Goal: Information Seeking & Learning: Learn about a topic

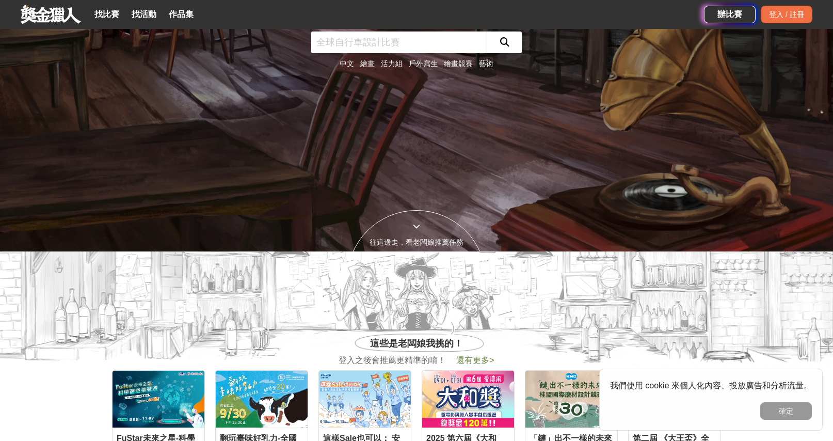
scroll to position [378, 0]
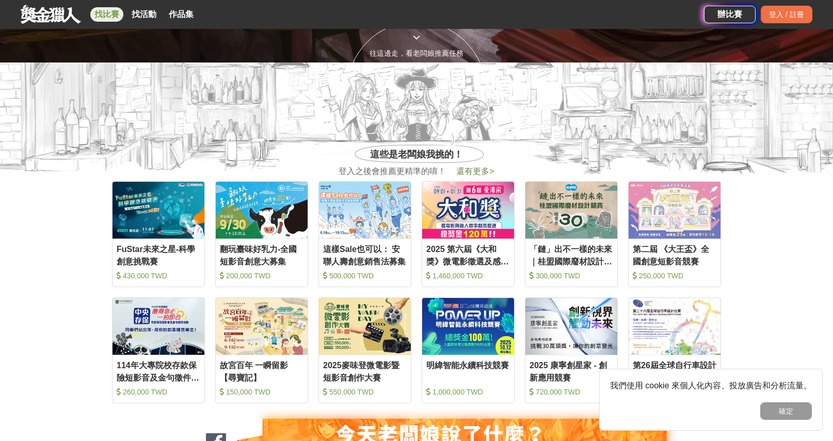
click at [112, 13] on link "找比賽" at bounding box center [106, 14] width 33 height 14
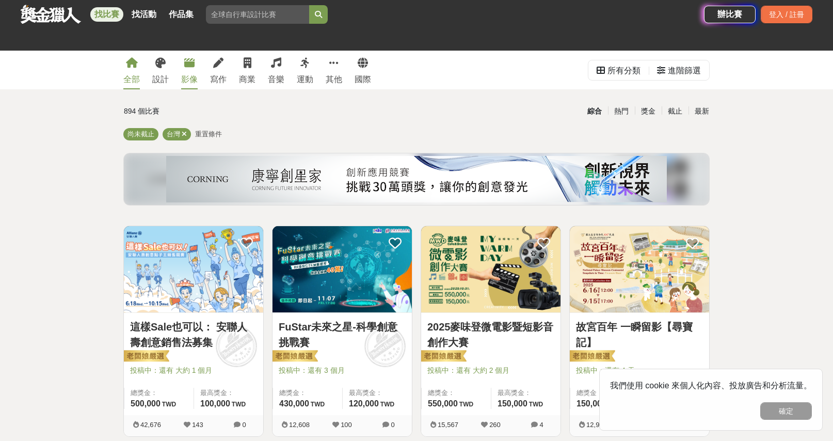
click at [182, 58] on link "影像" at bounding box center [189, 70] width 17 height 39
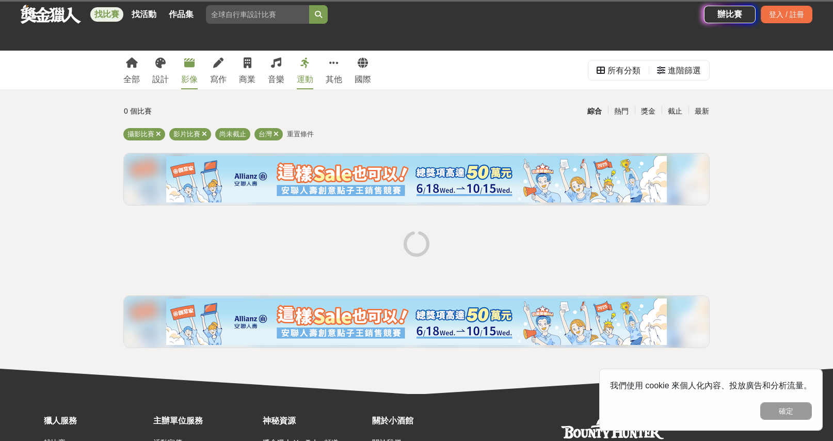
click at [310, 74] on div "運動" at bounding box center [305, 79] width 17 height 12
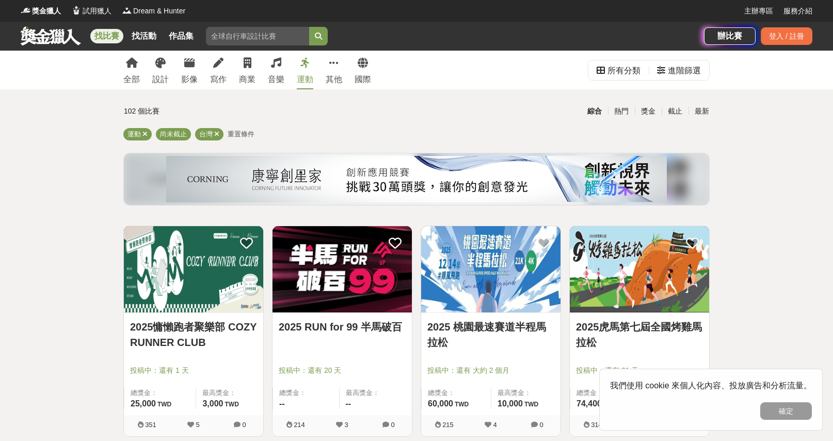
click at [309, 73] on link "運動" at bounding box center [305, 70] width 17 height 39
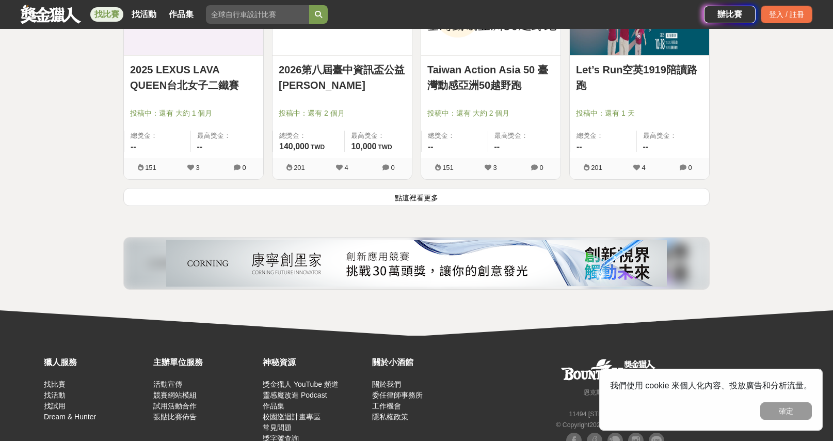
scroll to position [1392, 0]
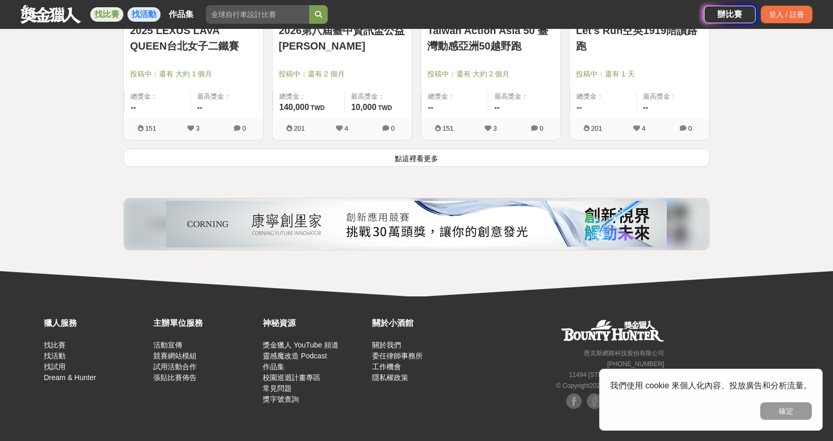
click at [149, 20] on link "找活動" at bounding box center [144, 14] width 33 height 14
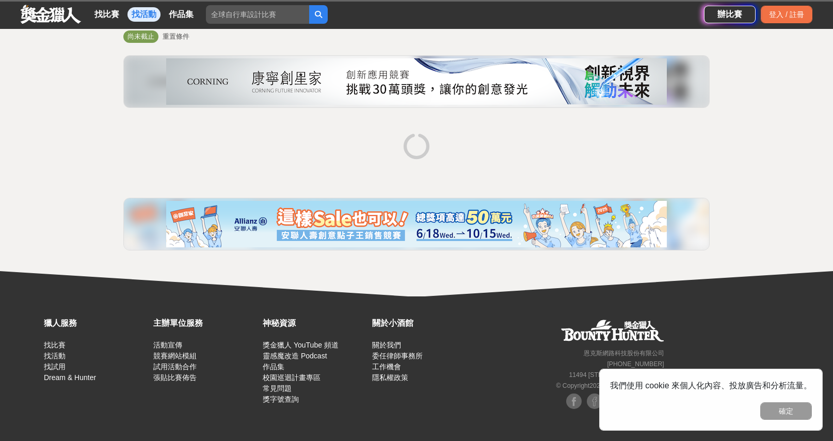
scroll to position [98, 0]
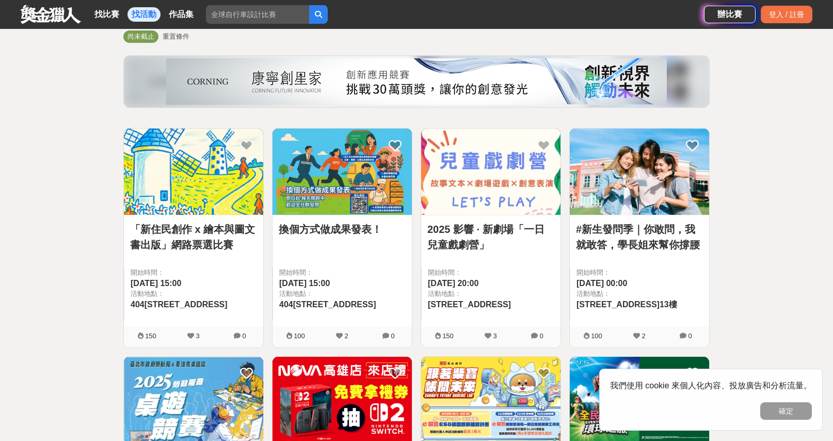
click at [41, 13] on link at bounding box center [51, 14] width 62 height 20
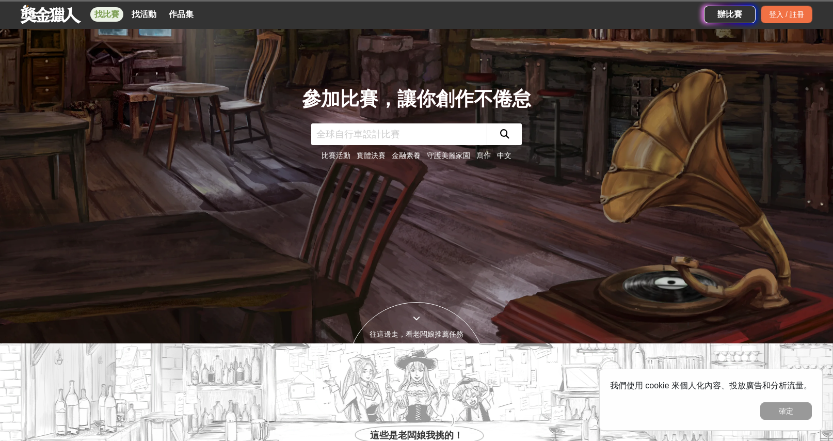
click at [116, 12] on link "找比賽" at bounding box center [106, 14] width 33 height 14
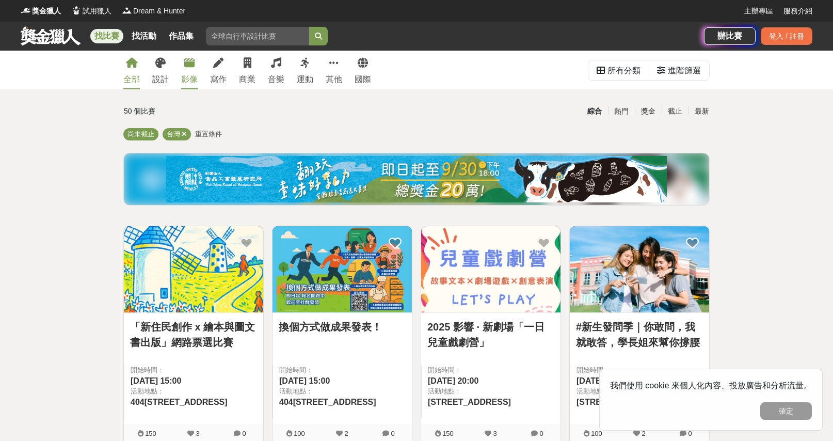
click at [191, 80] on div "影像" at bounding box center [189, 79] width 17 height 12
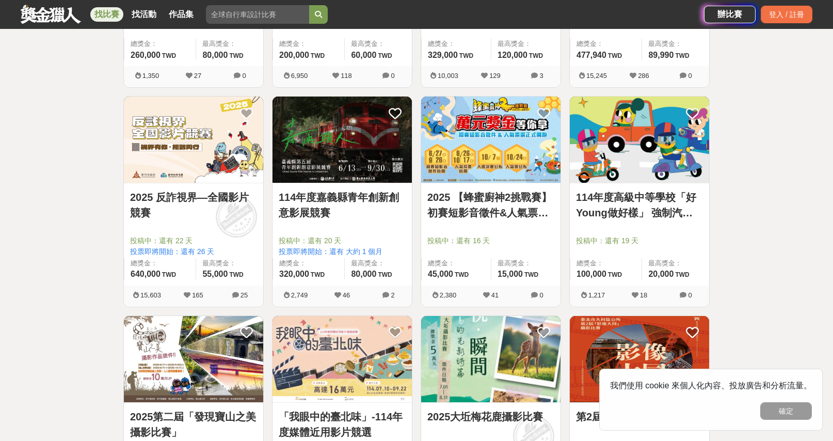
scroll to position [757, 0]
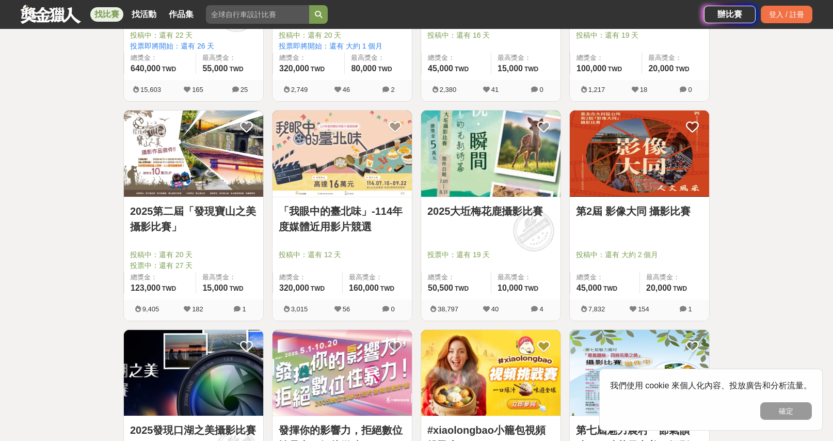
drag, startPoint x: 49, startPoint y: 147, endPoint x: 49, endPoint y: 167, distance: 19.6
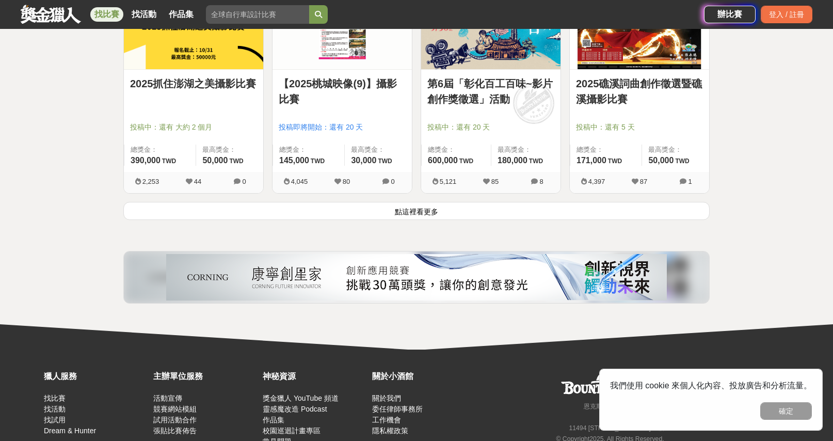
scroll to position [1343, 0]
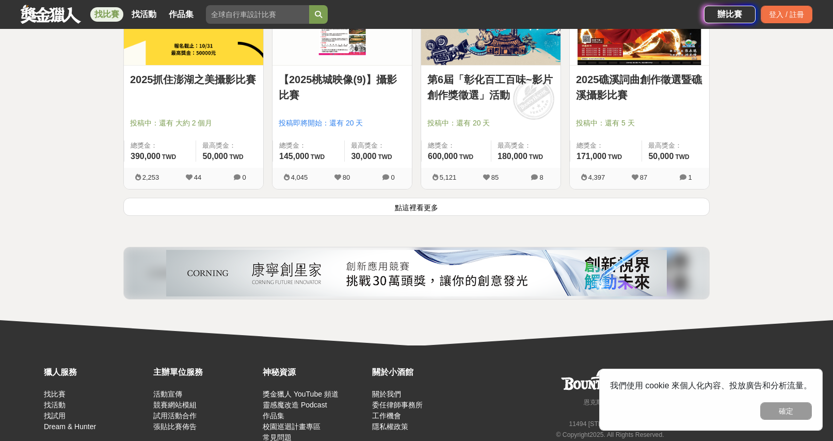
click at [296, 186] on div "4,045 80 0" at bounding box center [342, 178] width 139 height 21
click at [299, 203] on button "點這裡看更多" at bounding box center [416, 207] width 586 height 18
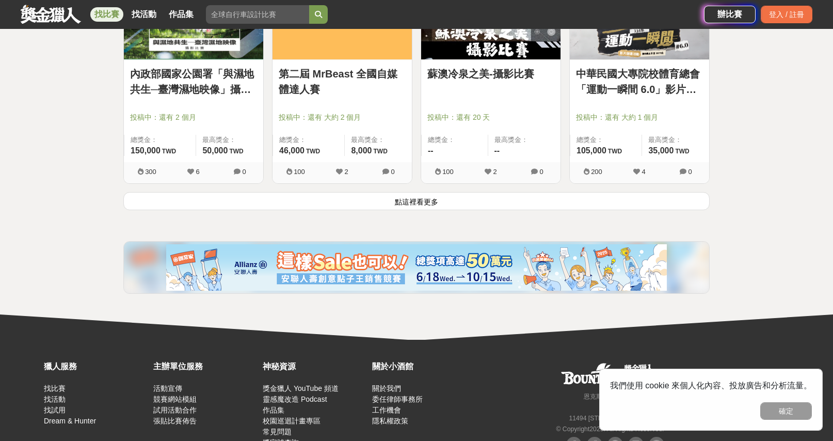
scroll to position [2669, 0]
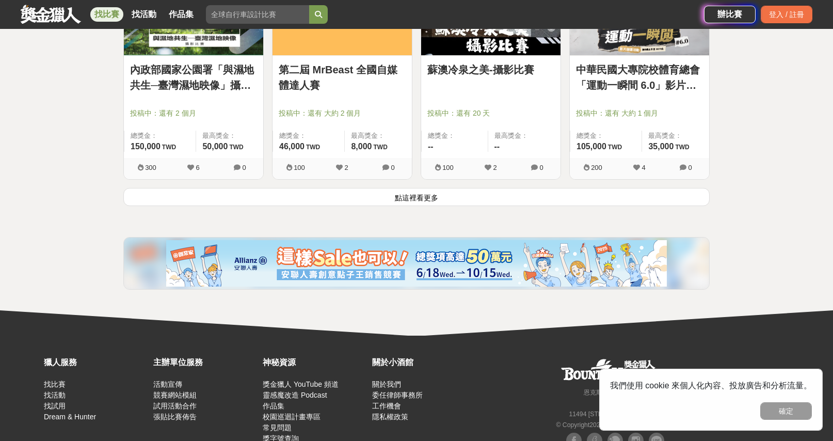
click at [293, 197] on button "點這裡看更多" at bounding box center [416, 197] width 586 height 18
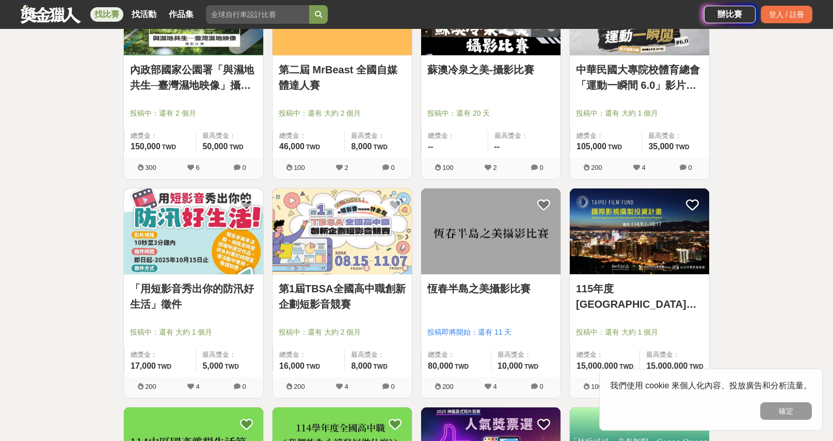
scroll to position [2858, 0]
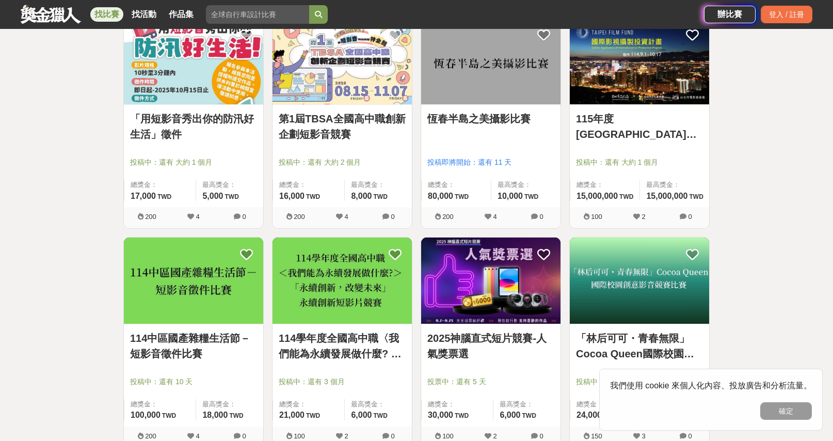
drag, startPoint x: 108, startPoint y: 166, endPoint x: 124, endPoint y: 147, distance: 24.9
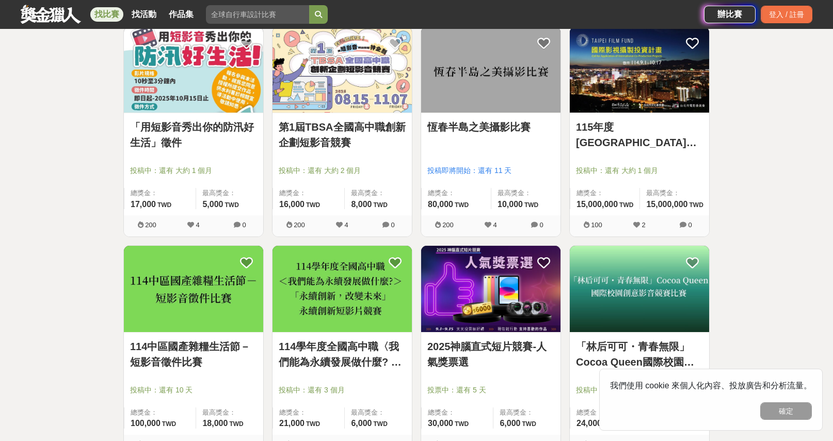
drag, startPoint x: 92, startPoint y: 176, endPoint x: 75, endPoint y: 167, distance: 19.4
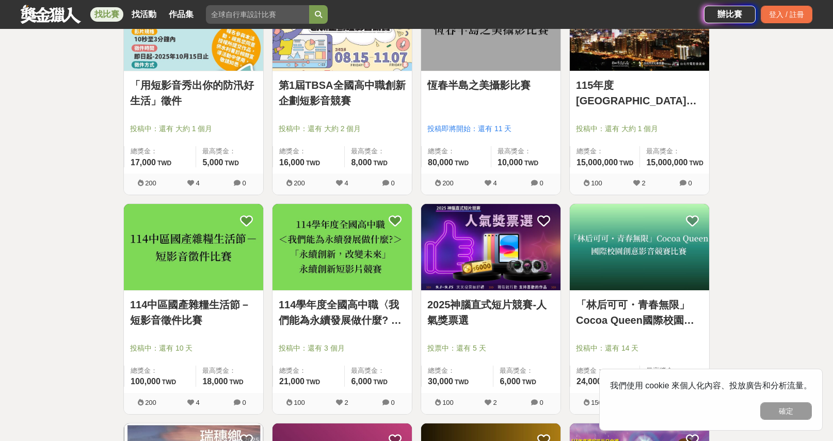
drag, startPoint x: 81, startPoint y: 160, endPoint x: 73, endPoint y: 187, distance: 28.8
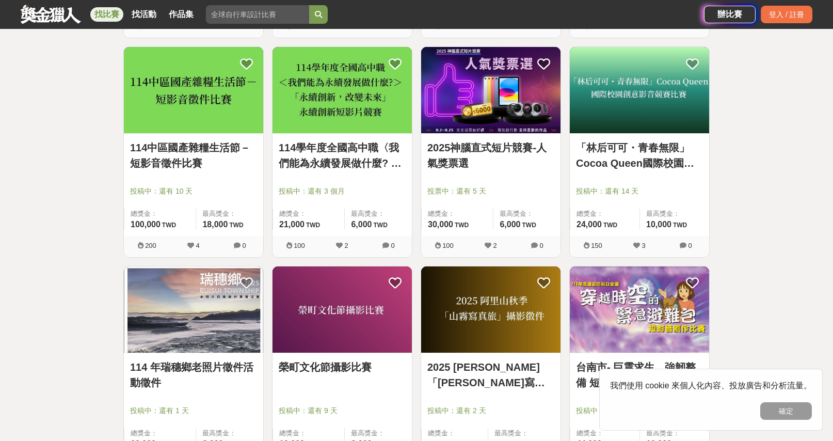
drag, startPoint x: 30, startPoint y: 115, endPoint x: 71, endPoint y: 188, distance: 83.6
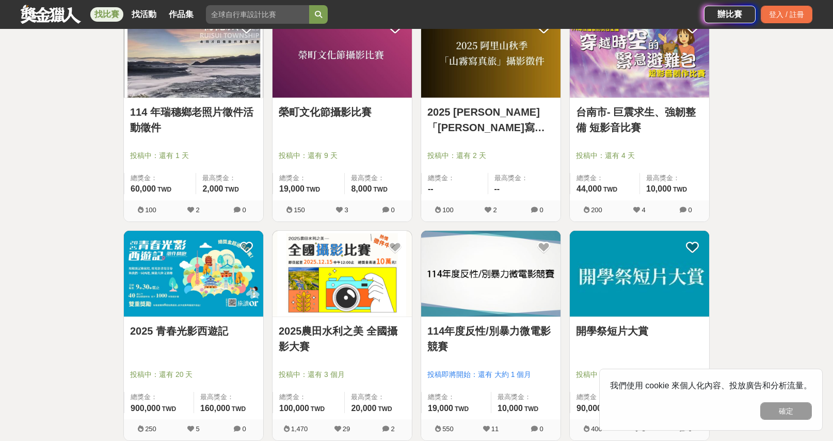
drag, startPoint x: 46, startPoint y: 110, endPoint x: 62, endPoint y: 171, distance: 63.0
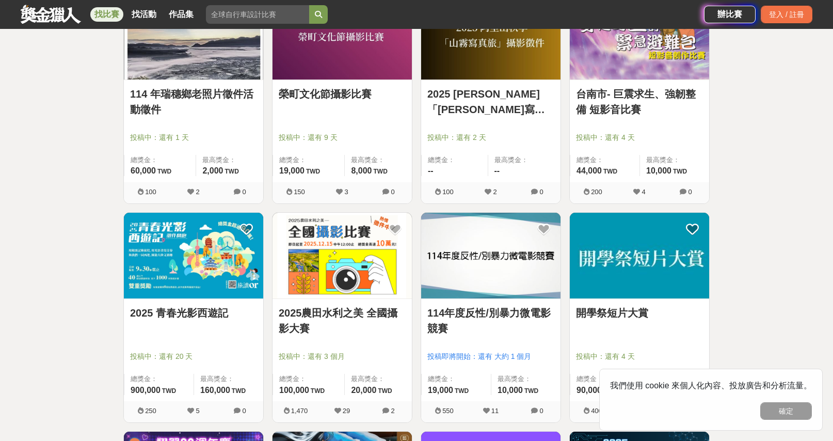
drag, startPoint x: 35, startPoint y: 218, endPoint x: 27, endPoint y: 189, distance: 29.6
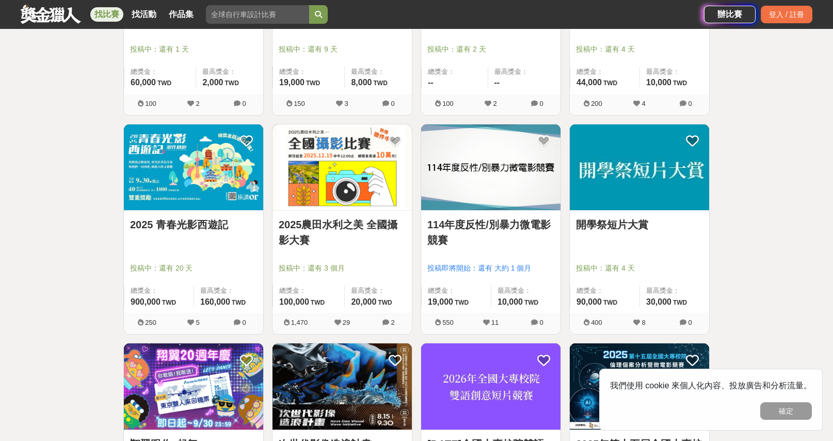
scroll to position [3487, 0]
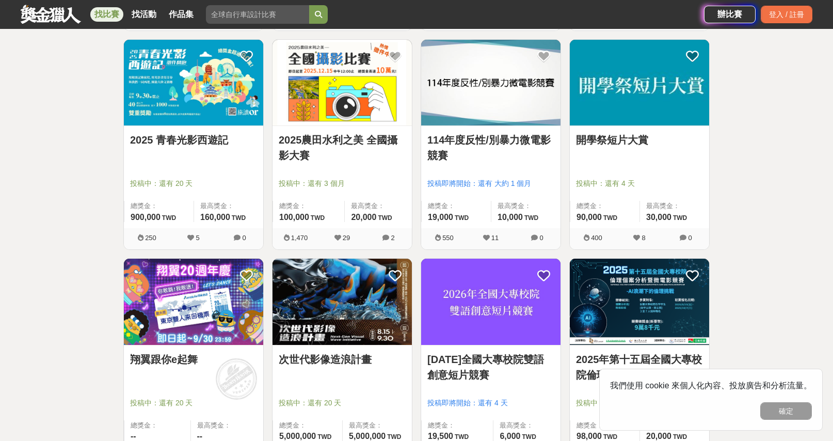
drag, startPoint x: 34, startPoint y: 94, endPoint x: 47, endPoint y: 154, distance: 61.9
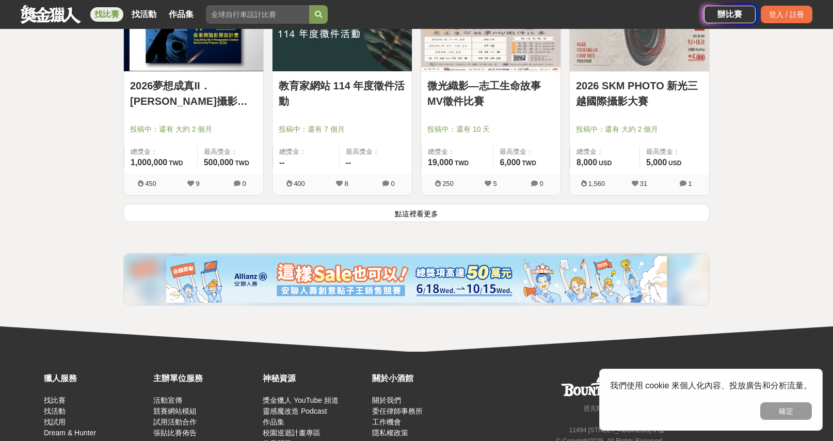
scroll to position [3972, 0]
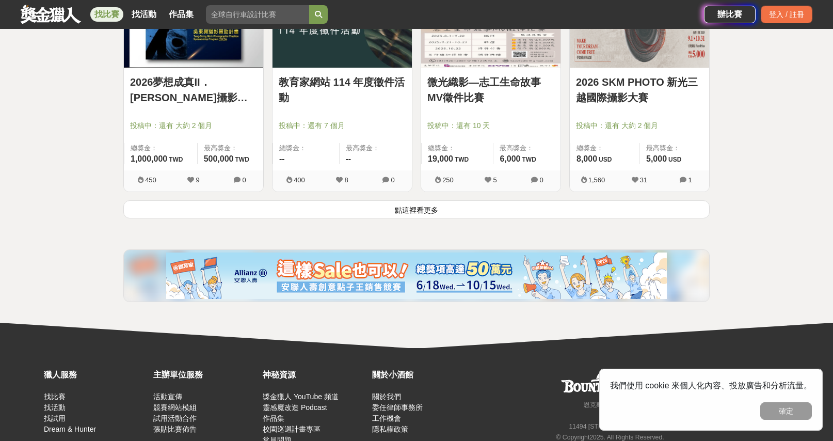
click at [404, 209] on button "點這裡看更多" at bounding box center [416, 209] width 586 height 18
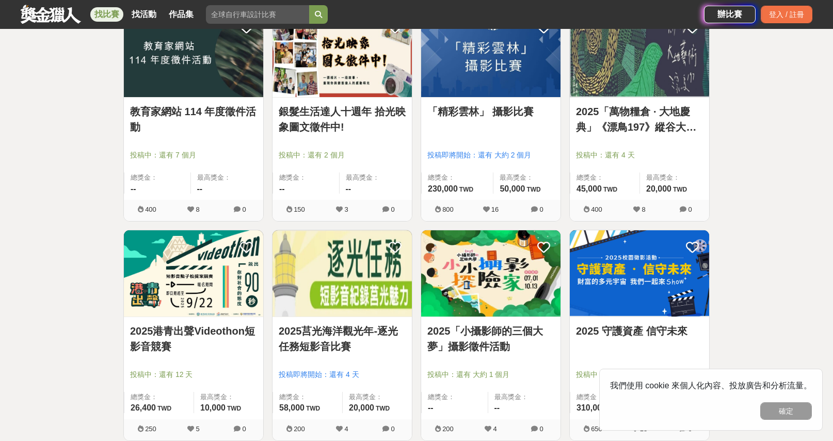
scroll to position [4351, 0]
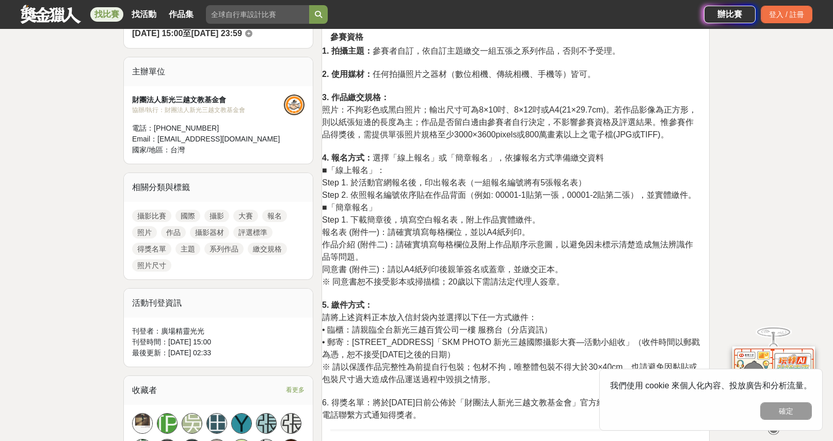
scroll to position [378, 0]
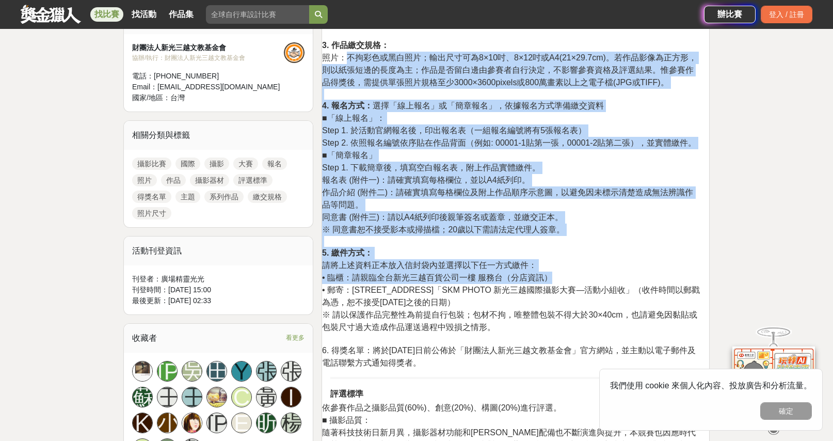
drag, startPoint x: 346, startPoint y: 54, endPoint x: 614, endPoint y: 272, distance: 345.0
click at [614, 272] on p "1. 拍攝主題： 參賽者自訂，依自訂主題繳交一組五張之系列作品，否則不予受理。 2. 使用媒材： 任何拍攝照片之器材（數位相機、傳統相機、手機等）皆可。 3.…" at bounding box center [511, 181] width 379 height 376
click at [532, 144] on span "Step 2. 依照報名編號依序貼在作品背面（例如: 00001-1貼第一張，00001-2貼第二張），並實體繳件。" at bounding box center [509, 142] width 374 height 9
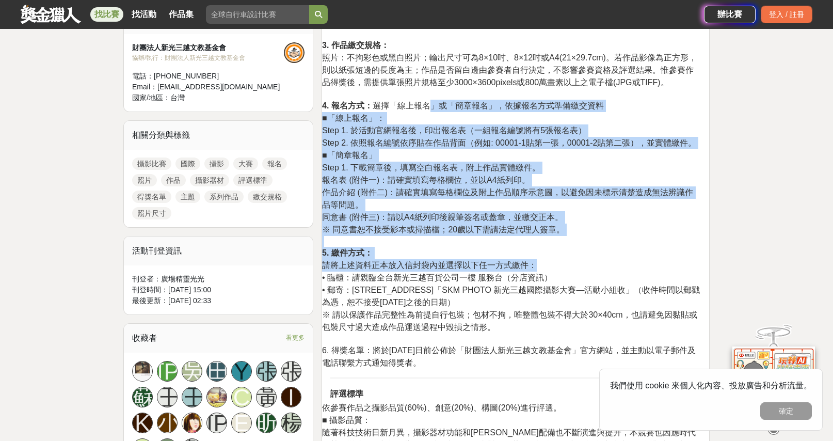
drag, startPoint x: 427, startPoint y: 105, endPoint x: 579, endPoint y: 260, distance: 217.6
click at [579, 260] on p "1. 拍攝主題： 參賽者自訂，依自訂主題繳交一組五張之系列作品，否則不予受理。 2. 使用媒材： 任何拍攝照片之器材（數位相機、傳統相機、手機等）皆可。 3.…" at bounding box center [511, 181] width 379 height 376
click at [540, 217] on span "同意書 (附件三)：請以A4紙列印後親筆簽名或蓋章，並繳交正本。" at bounding box center [442, 217] width 241 height 9
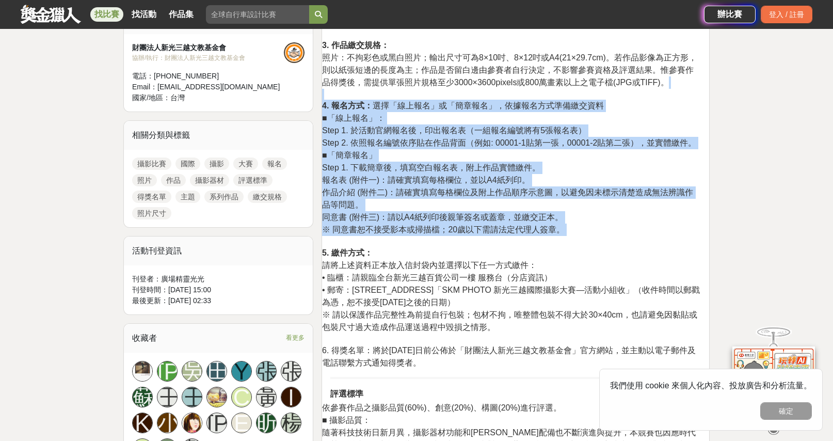
drag, startPoint x: 542, startPoint y: 244, endPoint x: 499, endPoint y: 93, distance: 156.1
click at [499, 93] on p "1. 拍攝主題： 參賽者自訂，依自訂主題繳交一組五張之系列作品，否則不予受理。 2. 使用媒材： 任何拍攝照片之器材（數位相機、傳統相機、手機等）皆可。 3.…" at bounding box center [511, 181] width 379 height 376
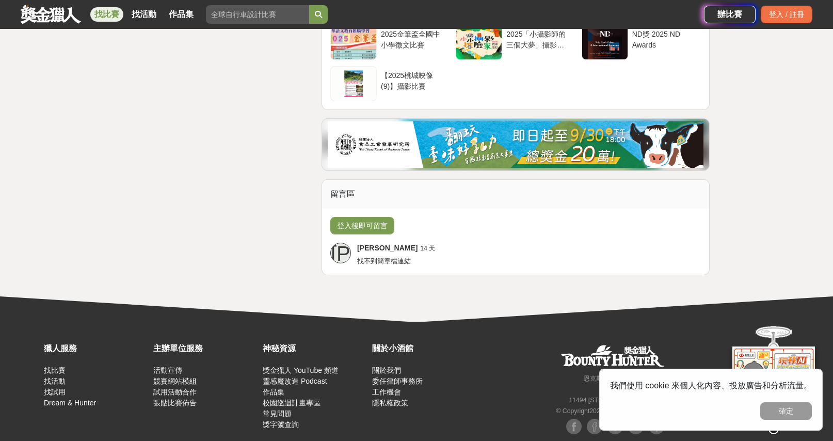
scroll to position [0, 0]
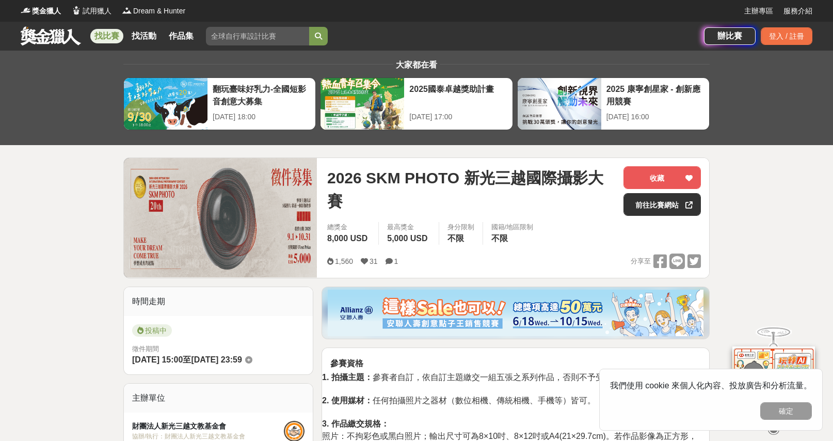
click at [235, 198] on img at bounding box center [220, 217] width 193 height 119
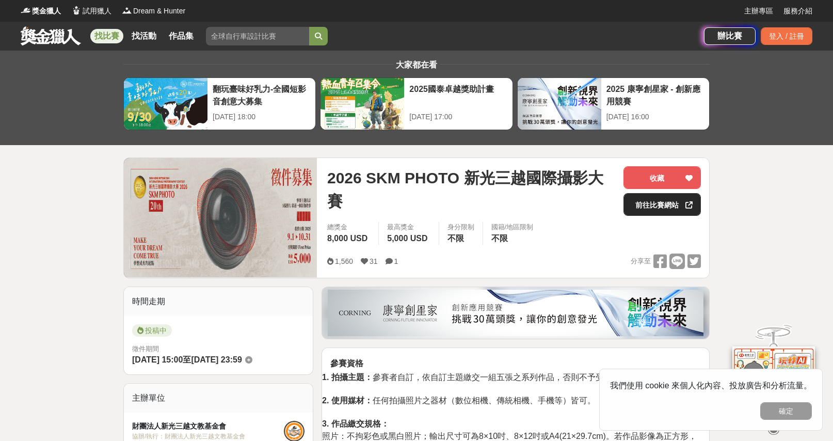
click at [636, 209] on link "前往比賽網站" at bounding box center [662, 204] width 77 height 23
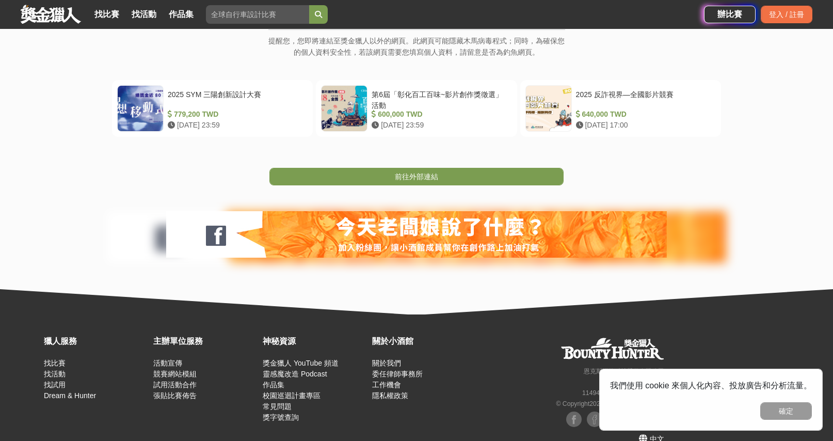
scroll to position [189, 0]
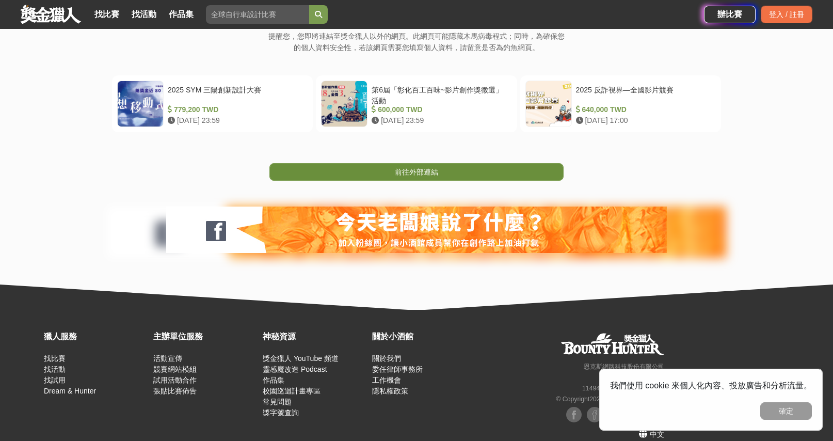
click at [414, 173] on span "前往外部連結" at bounding box center [416, 172] width 43 height 8
